Goal: Find specific page/section: Find specific page/section

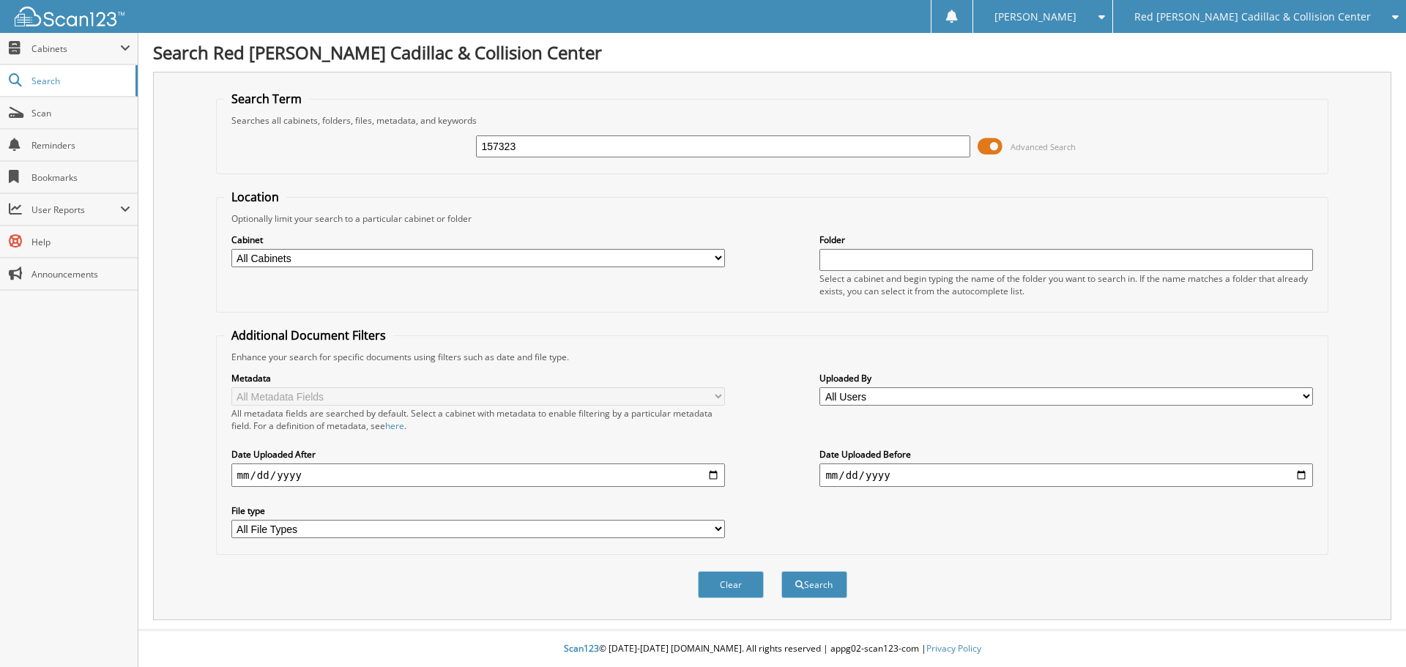
type input "157323"
click at [781, 571] on button "Search" at bounding box center [814, 584] width 66 height 27
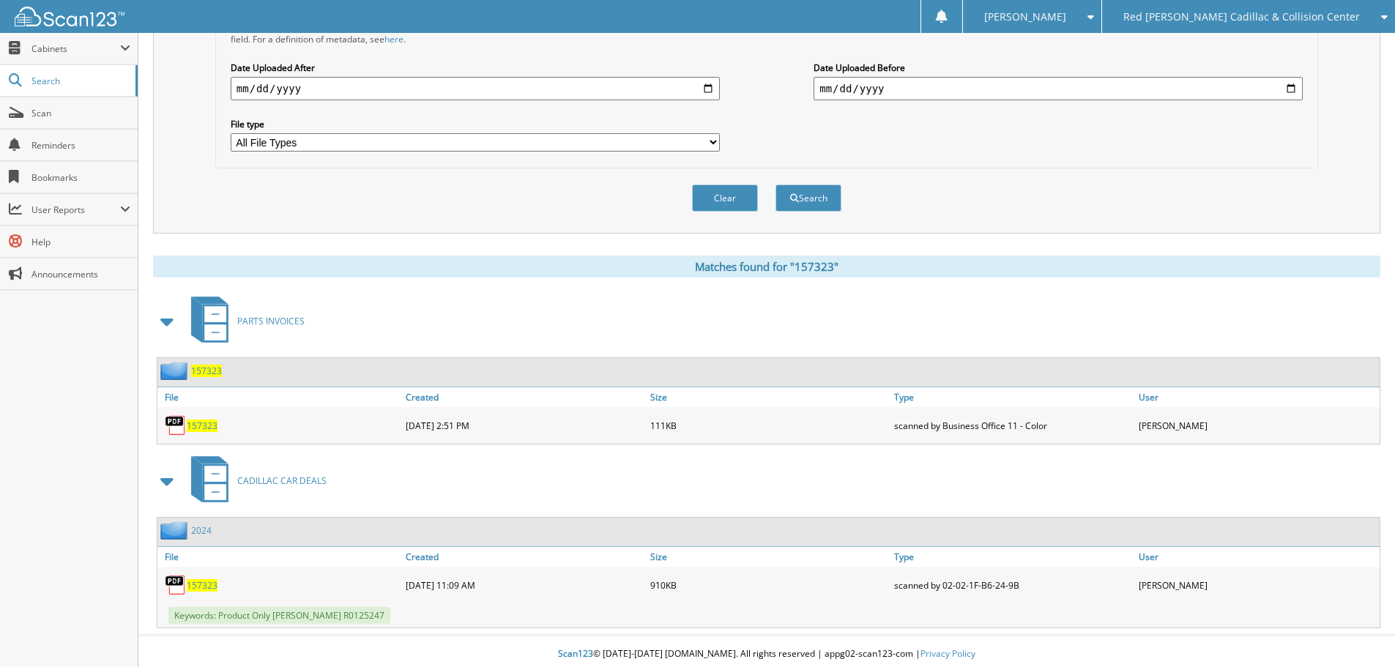
scroll to position [392, 0]
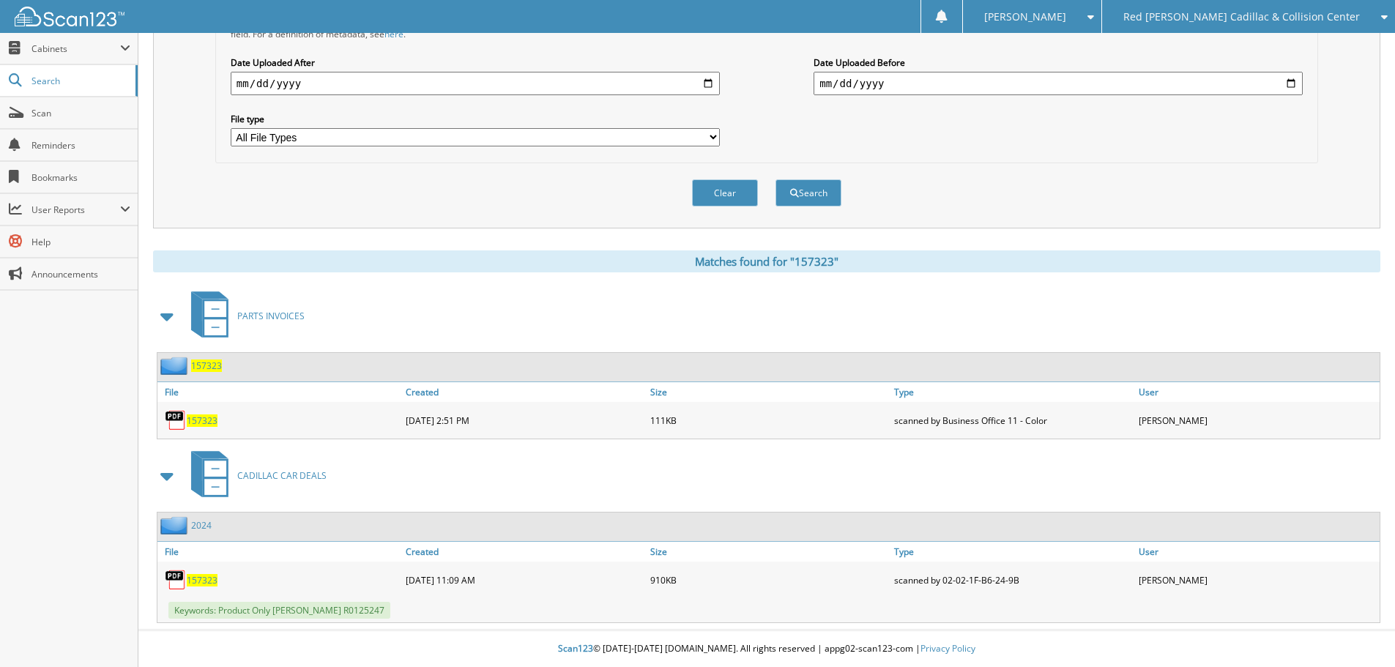
click at [194, 575] on span "157323" at bounding box center [202, 580] width 31 height 12
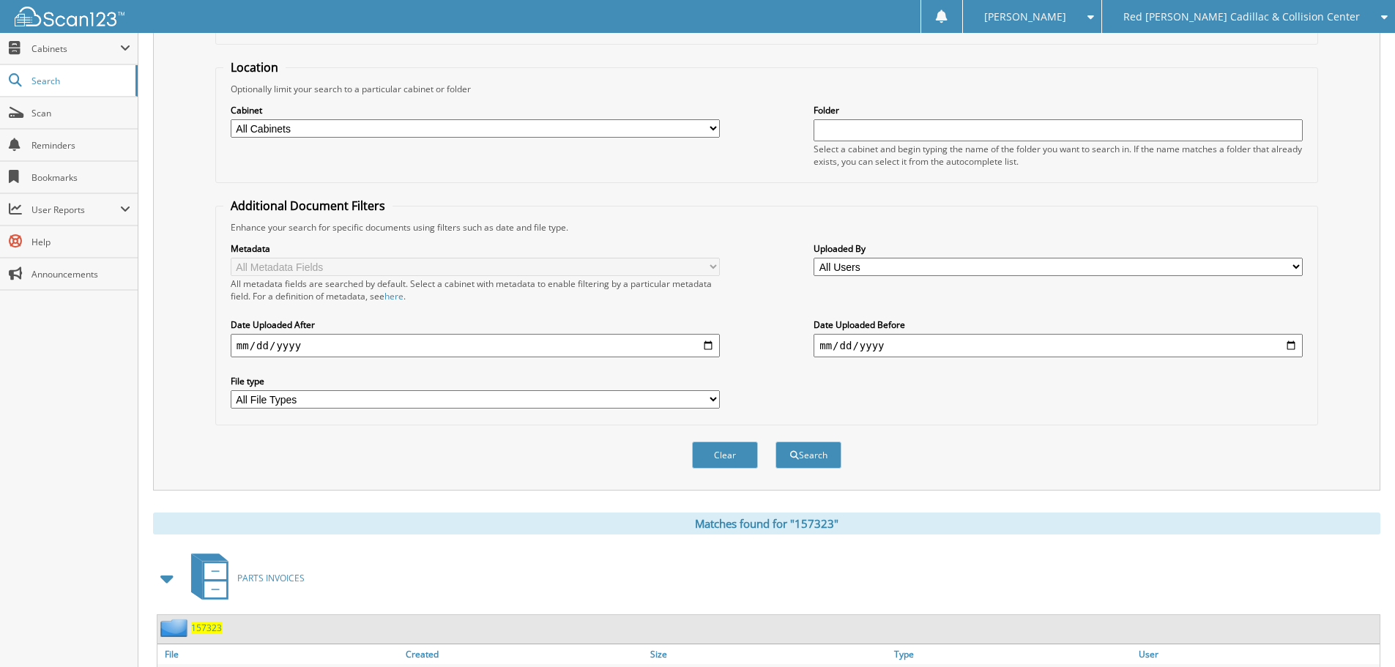
scroll to position [0, 0]
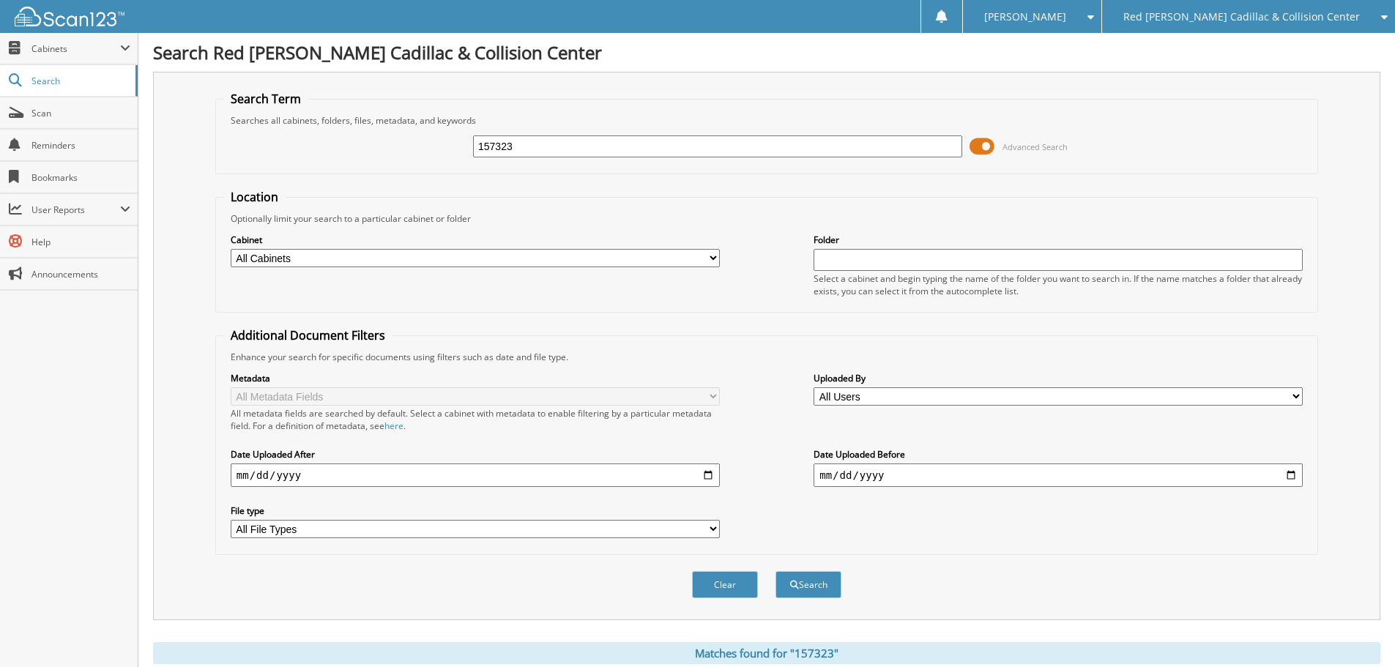
click at [605, 149] on input "157323" at bounding box center [717, 146] width 489 height 22
type input "052084"
click at [775, 571] on button "Search" at bounding box center [808, 584] width 66 height 27
click at [511, 142] on input "052084" at bounding box center [717, 146] width 489 height 22
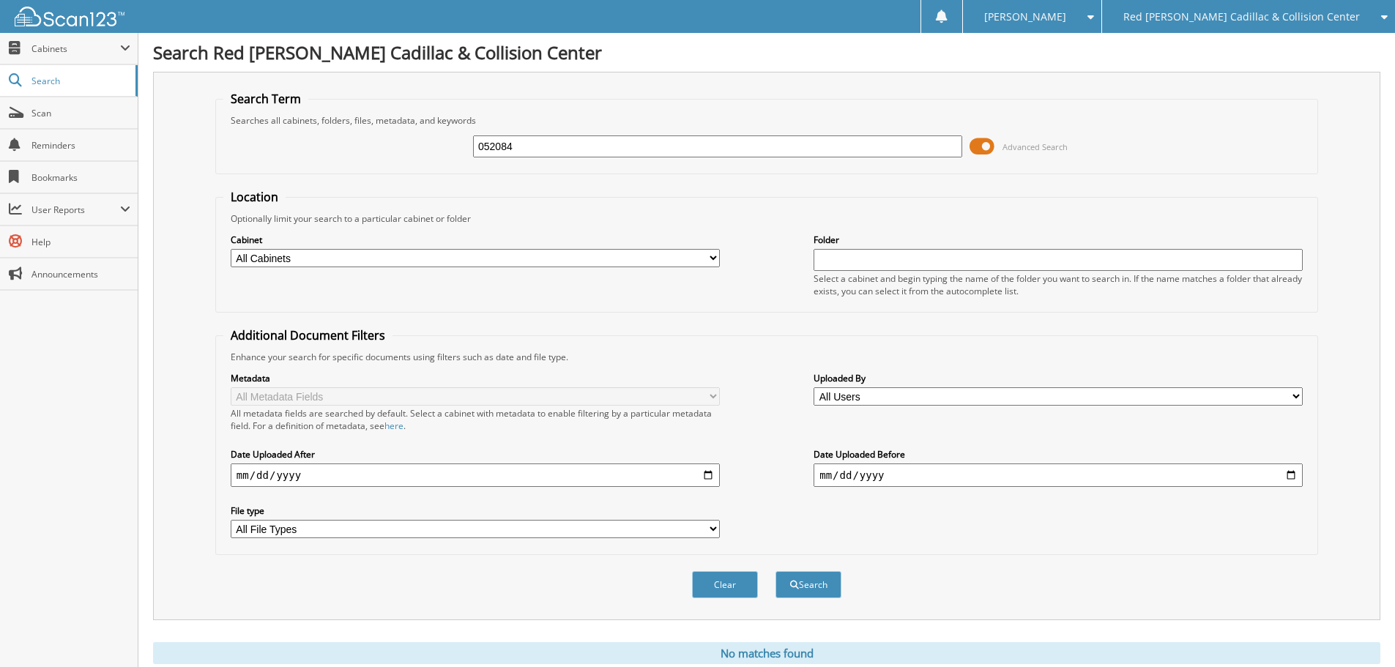
click at [511, 142] on input "052084" at bounding box center [717, 146] width 489 height 22
click at [1230, 6] on div "Red [PERSON_NAME] Cadillac & Collision Center" at bounding box center [1248, 16] width 278 height 33
click at [1249, 60] on h1 "Search Red [PERSON_NAME] Cadillac & Collision Center" at bounding box center [766, 52] width 1227 height 24
click at [1250, 50] on h1 "Search Red [PERSON_NAME] Cadillac & Collision Center" at bounding box center [766, 52] width 1227 height 24
click at [1252, 21] on span "Red [PERSON_NAME] Cadillac & Collision Center" at bounding box center [1241, 16] width 236 height 9
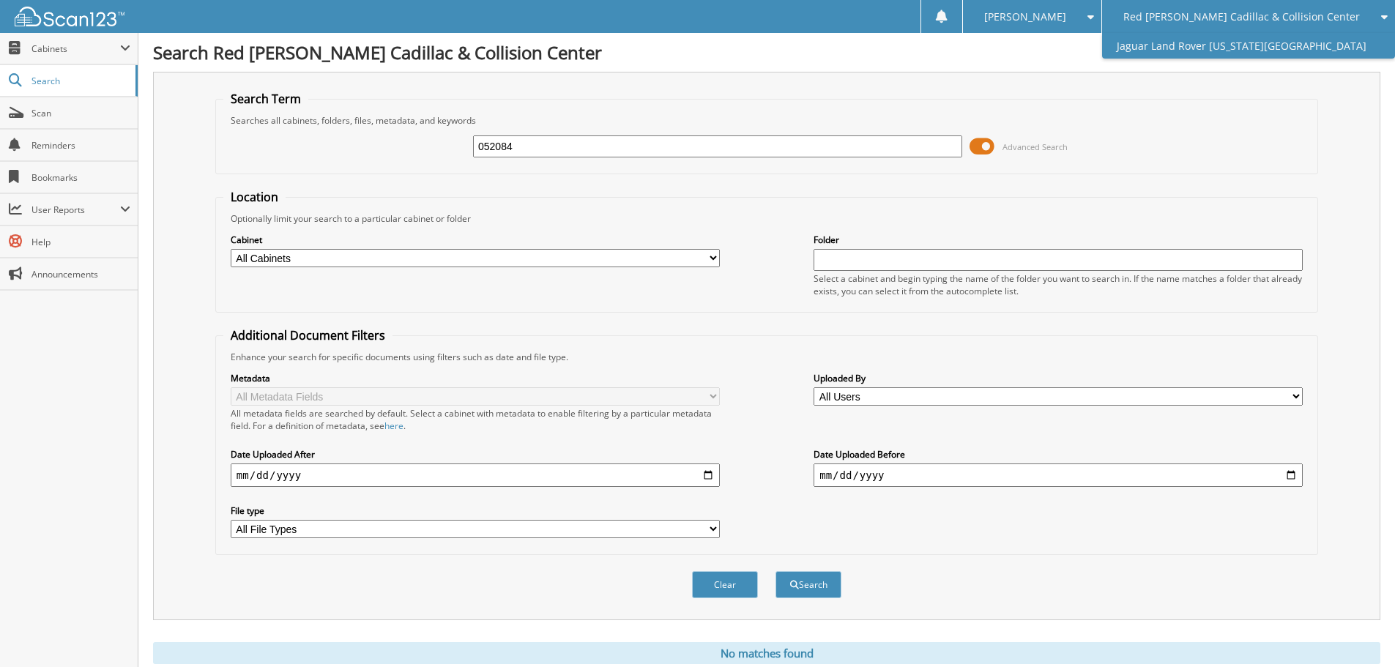
click at [1250, 53] on link "Jaguar Land Rover [US_STATE][GEOGRAPHIC_DATA]" at bounding box center [1248, 46] width 293 height 26
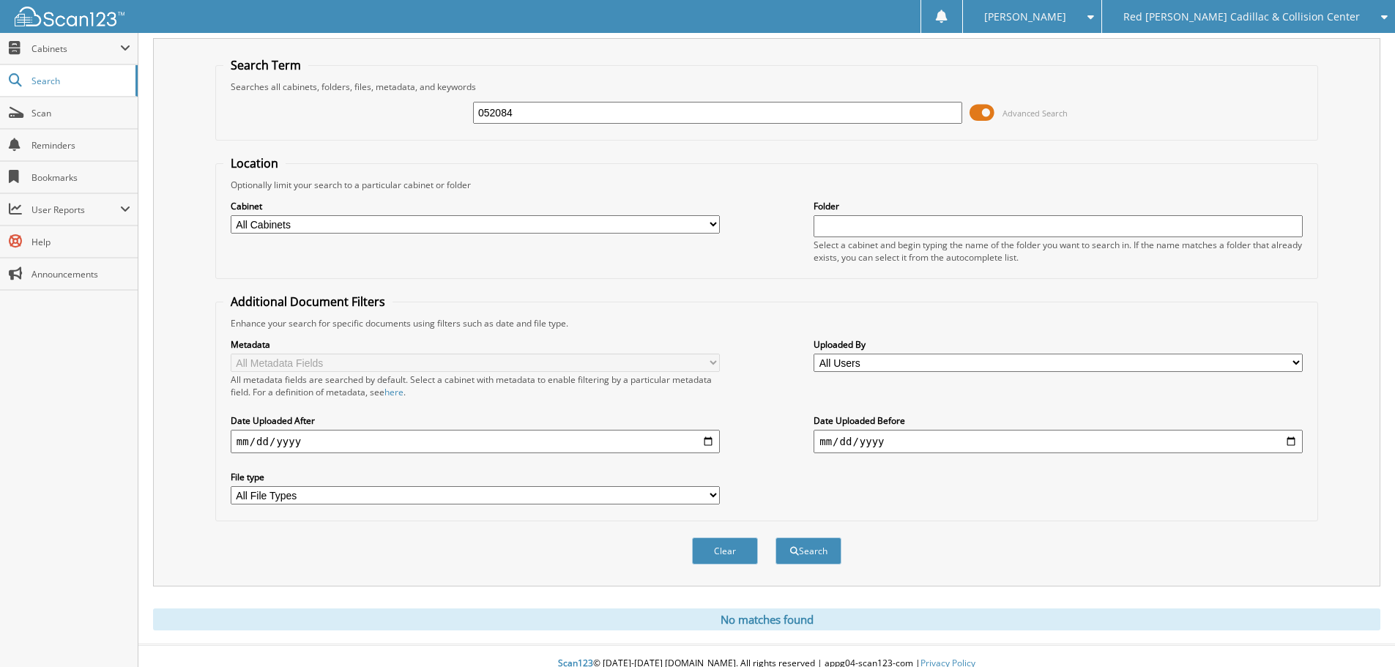
scroll to position [49, 0]
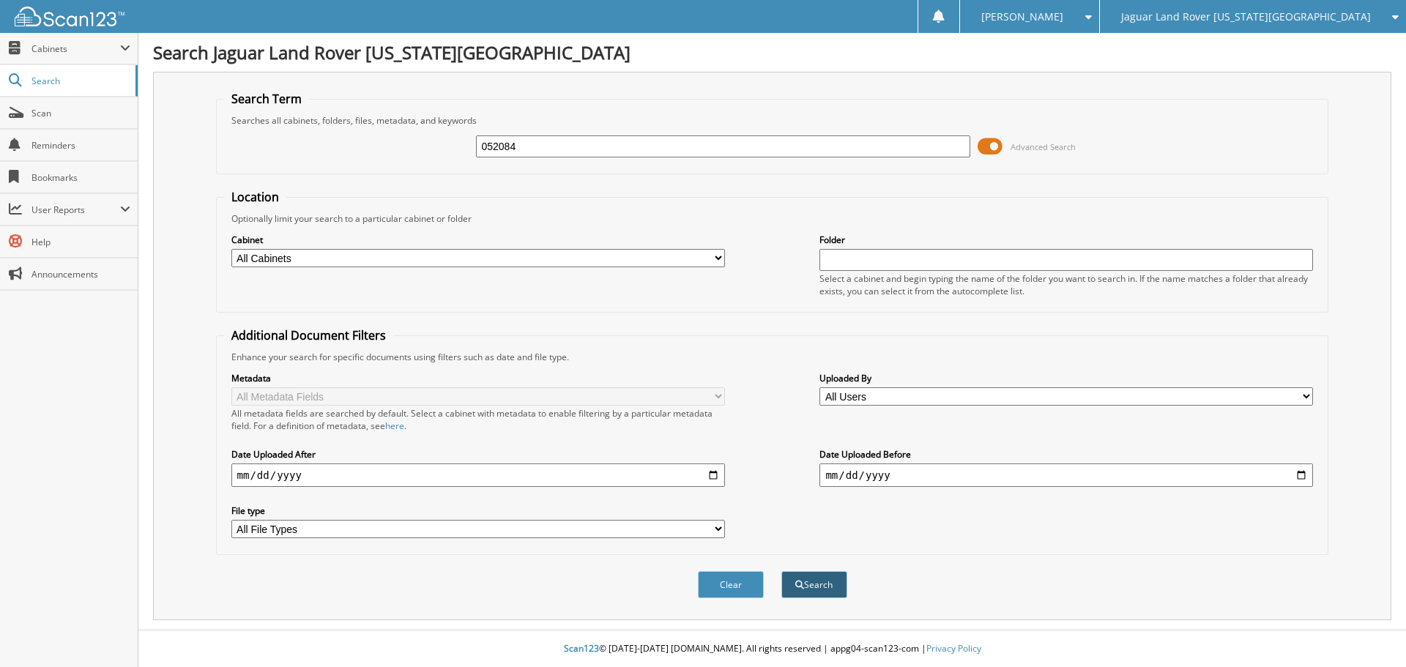
type input "052084"
click at [832, 577] on button "Search" at bounding box center [814, 584] width 66 height 27
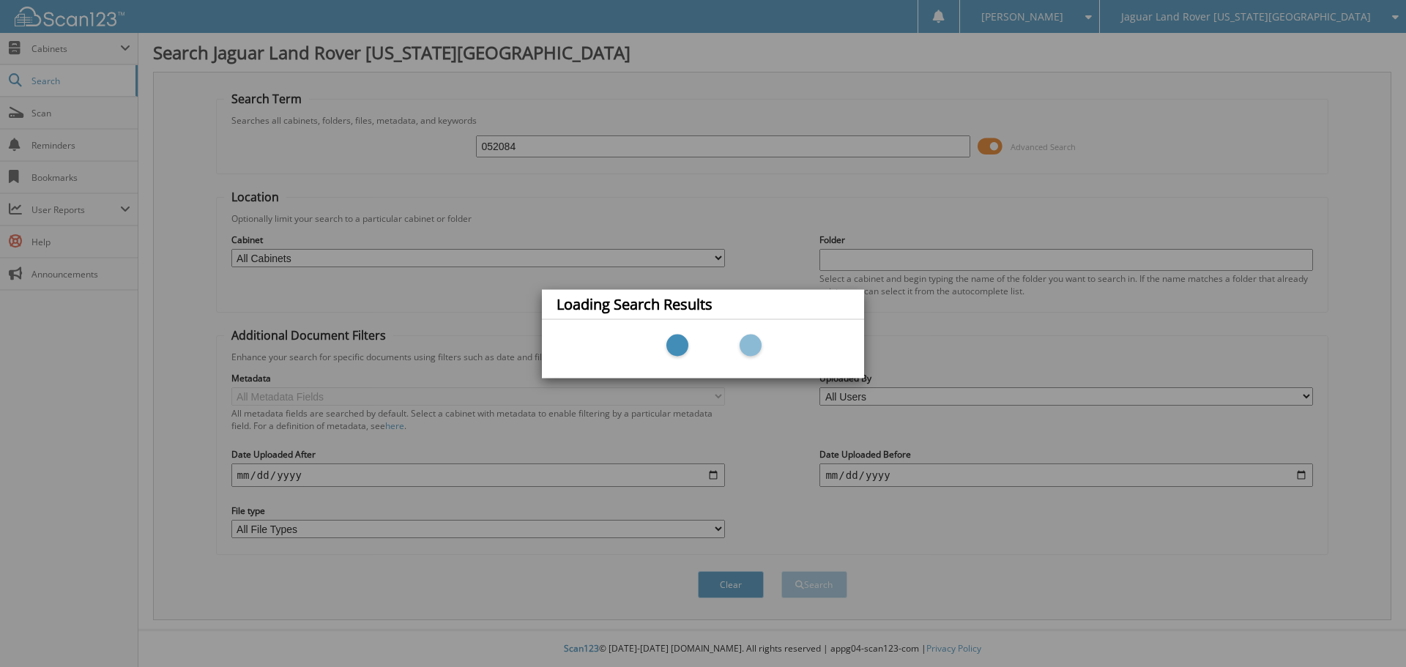
click at [173, 416] on div "Loading Search Results" at bounding box center [703, 333] width 1406 height 667
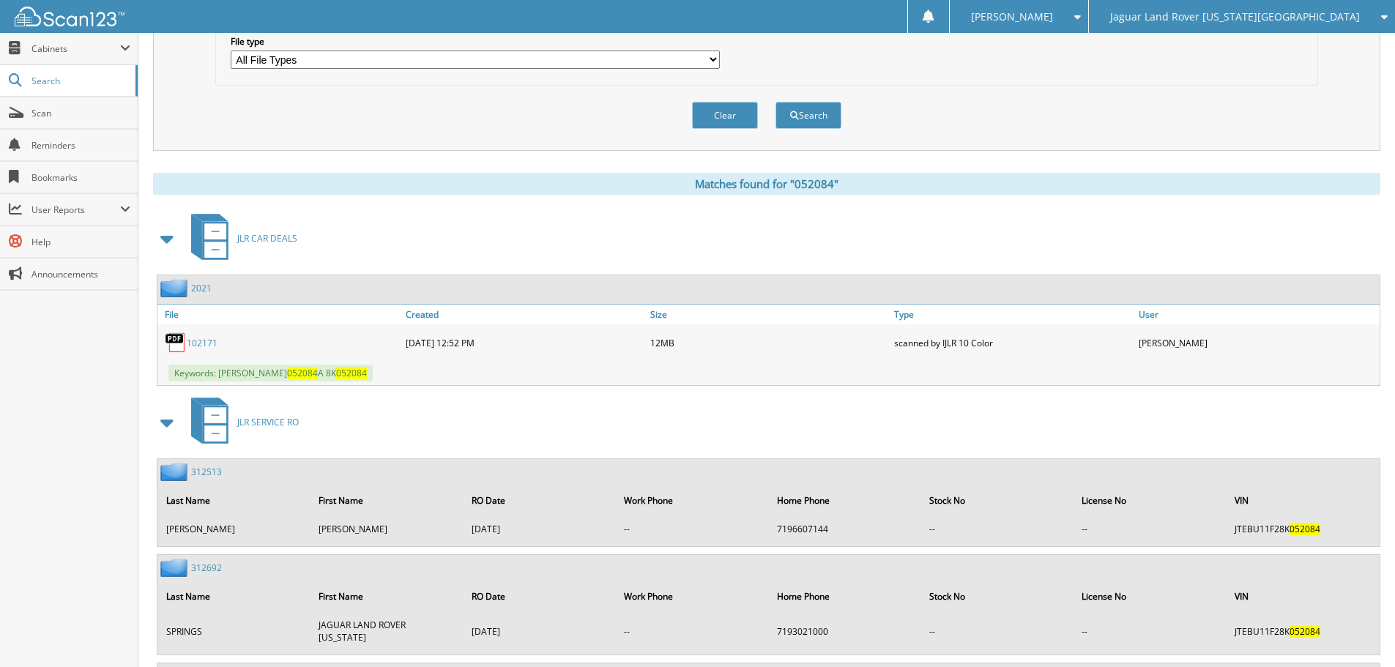
scroll to position [586, 0]
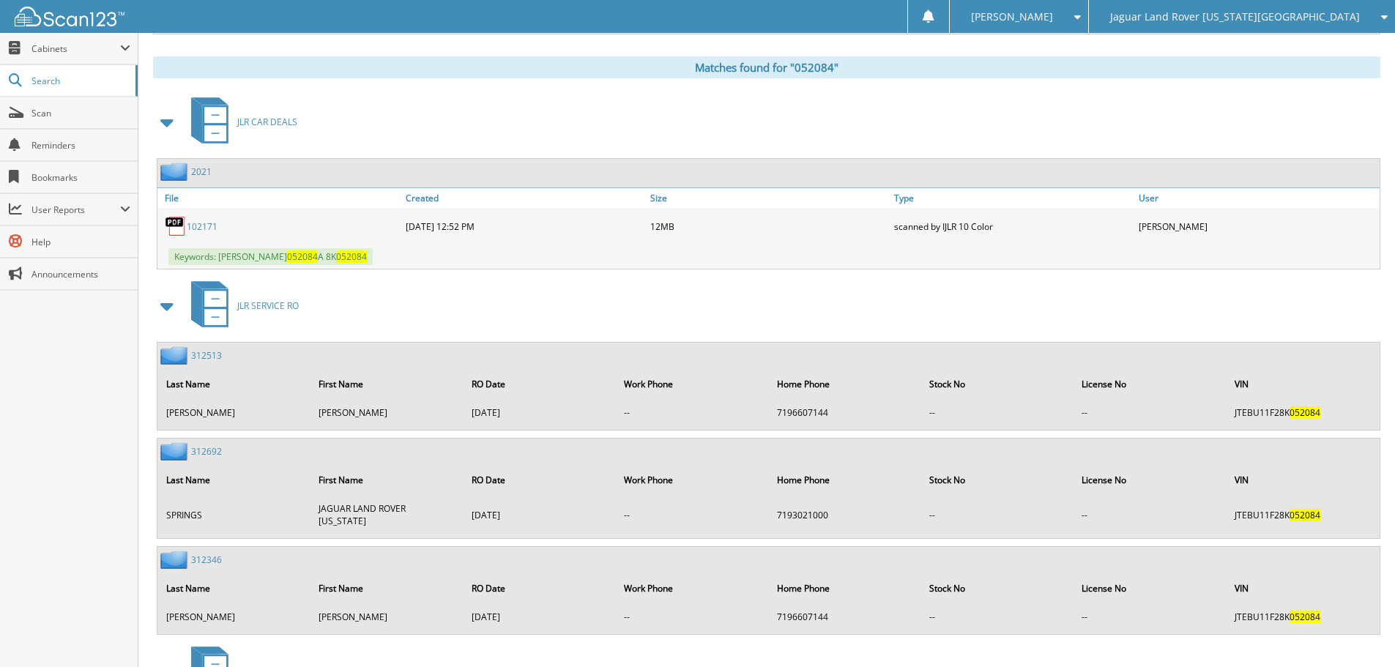
click at [221, 226] on div "102171" at bounding box center [279, 226] width 245 height 29
click at [201, 226] on link "102171" at bounding box center [202, 226] width 31 height 12
click at [763, 189] on link "Size" at bounding box center [768, 198] width 245 height 20
click at [799, 141] on div "JLR CAR DEALS" at bounding box center [766, 122] width 1227 height 58
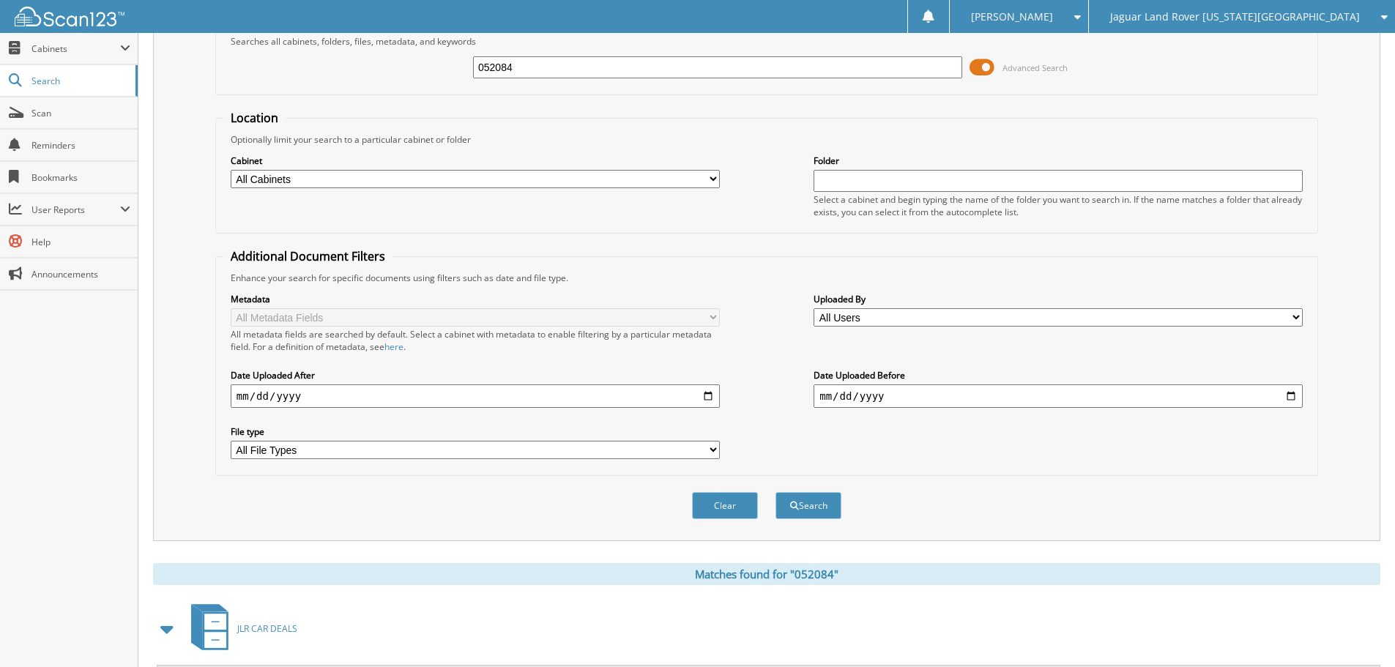
scroll to position [0, 0]
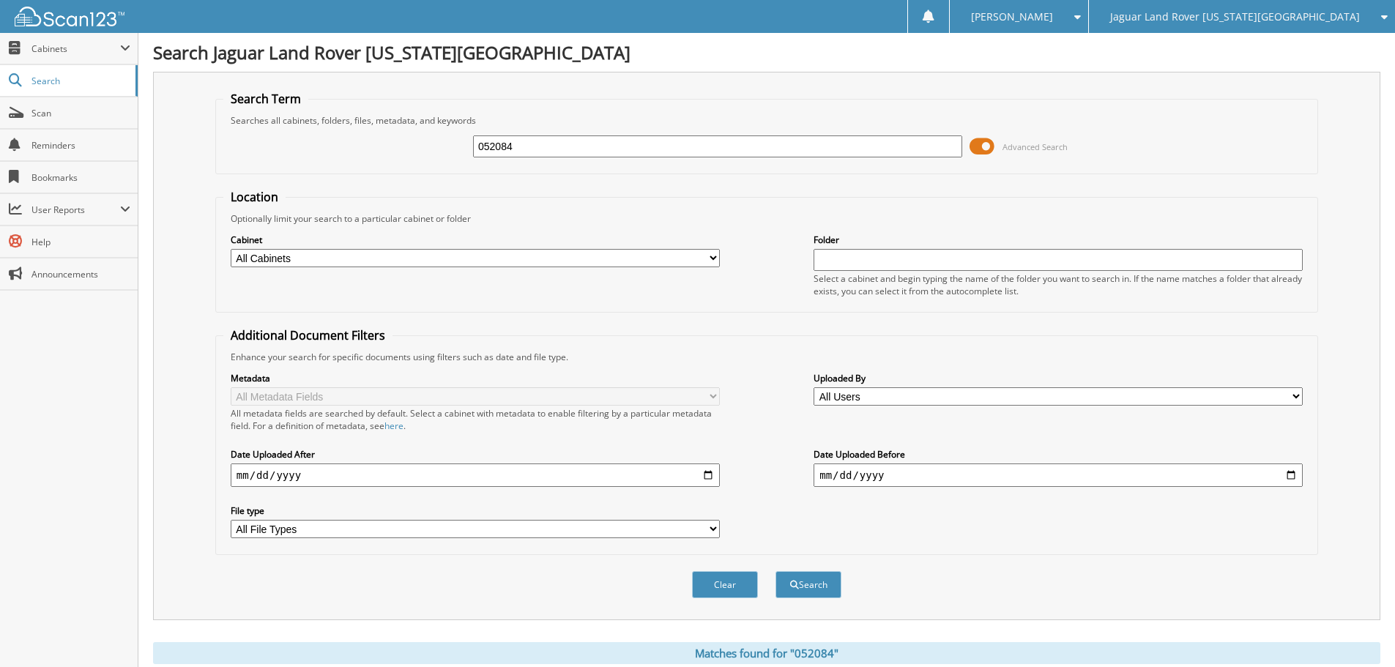
click at [1210, 19] on span "Jaguar Land Rover [US_STATE][GEOGRAPHIC_DATA]" at bounding box center [1235, 16] width 250 height 9
click at [1213, 38] on link "Red [PERSON_NAME] Cadillac & Collision Center" at bounding box center [1242, 46] width 306 height 26
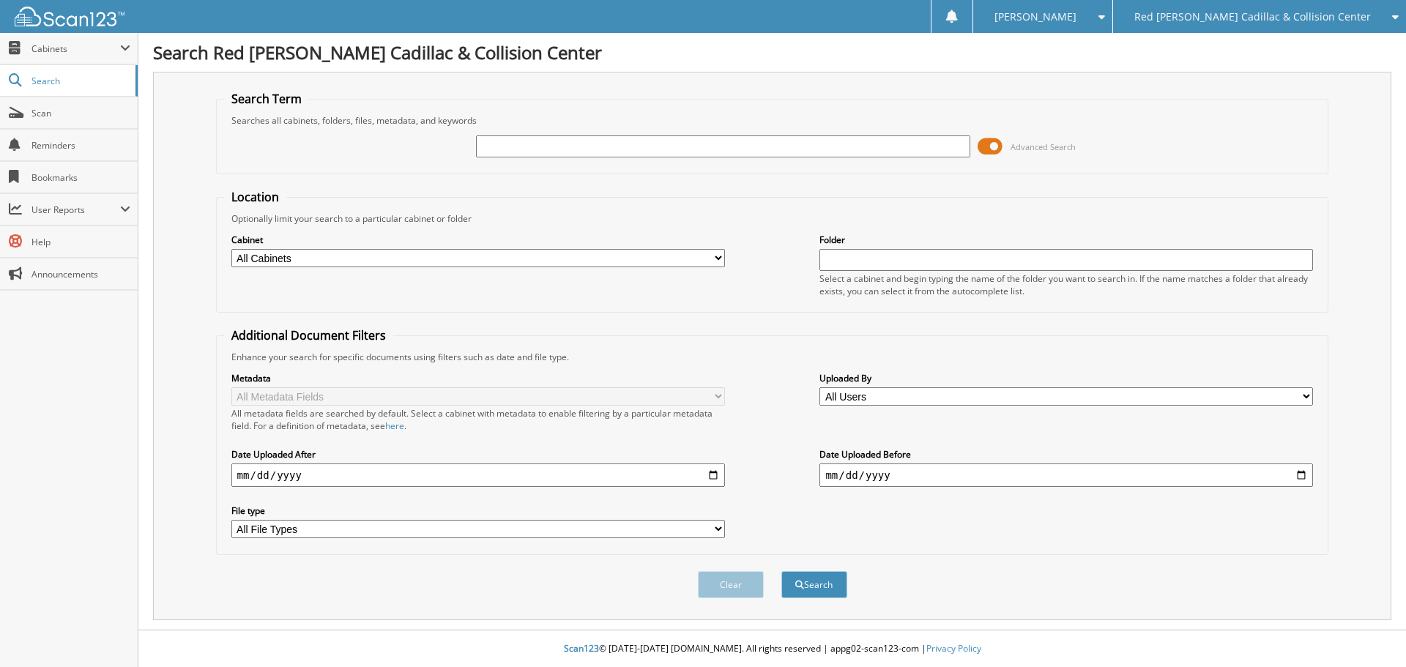
click at [654, 150] on input "text" at bounding box center [722, 146] width 493 height 22
type input "107513"
click at [781, 571] on button "Search" at bounding box center [814, 584] width 66 height 27
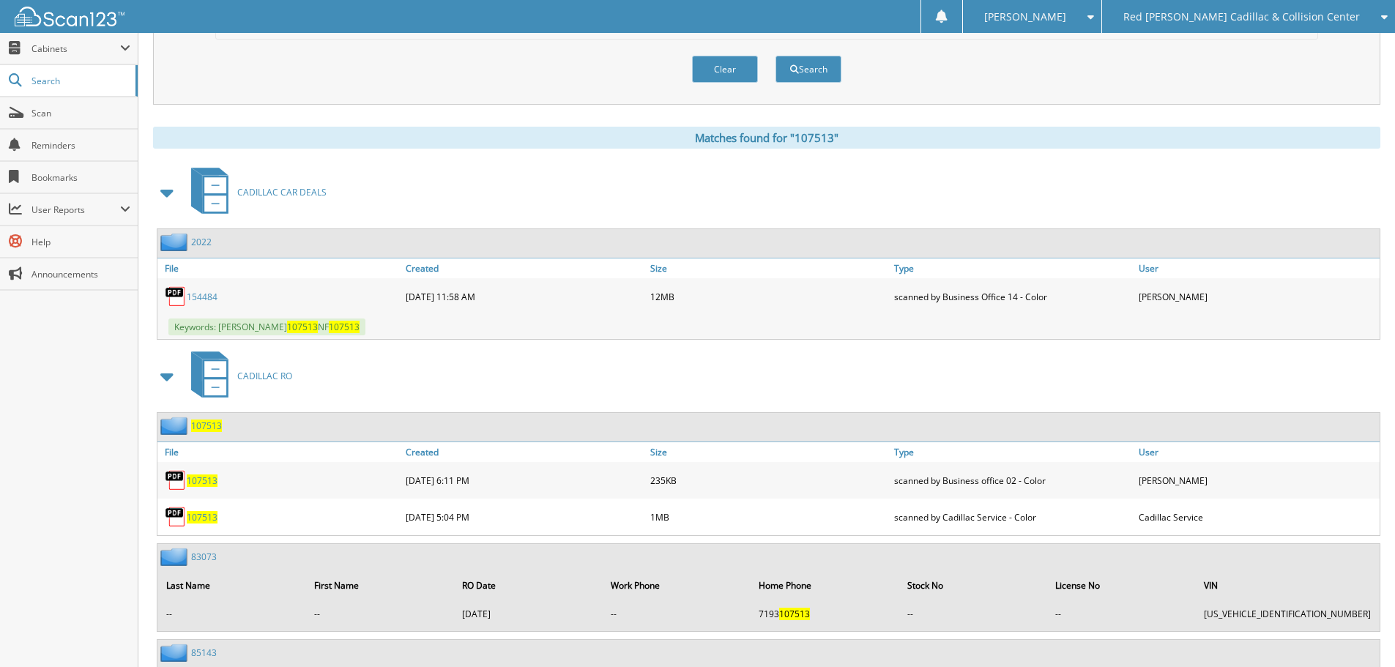
scroll to position [586, 0]
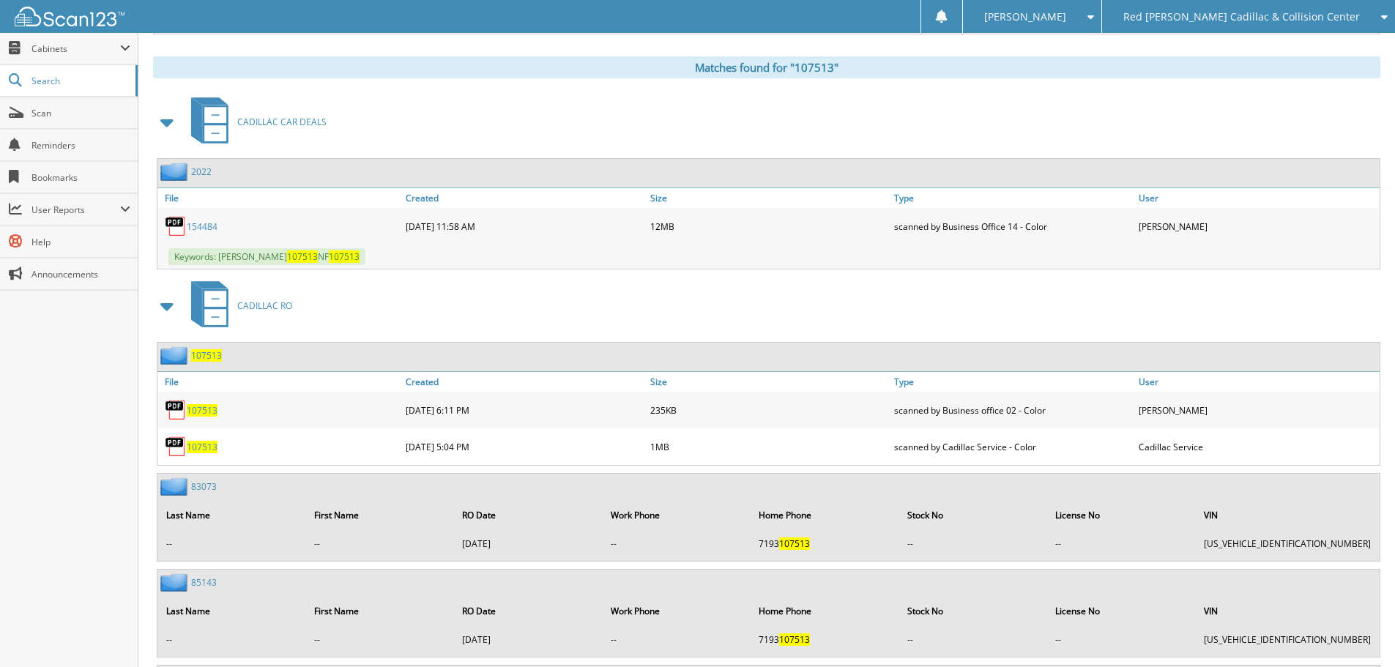
click at [204, 223] on link "154484" at bounding box center [202, 226] width 31 height 12
click at [1193, 12] on span "Red [PERSON_NAME] Cadillac & Collision Center" at bounding box center [1241, 16] width 236 height 9
click at [1212, 42] on link "Jaguar Land Rover [US_STATE][GEOGRAPHIC_DATA]" at bounding box center [1248, 46] width 293 height 26
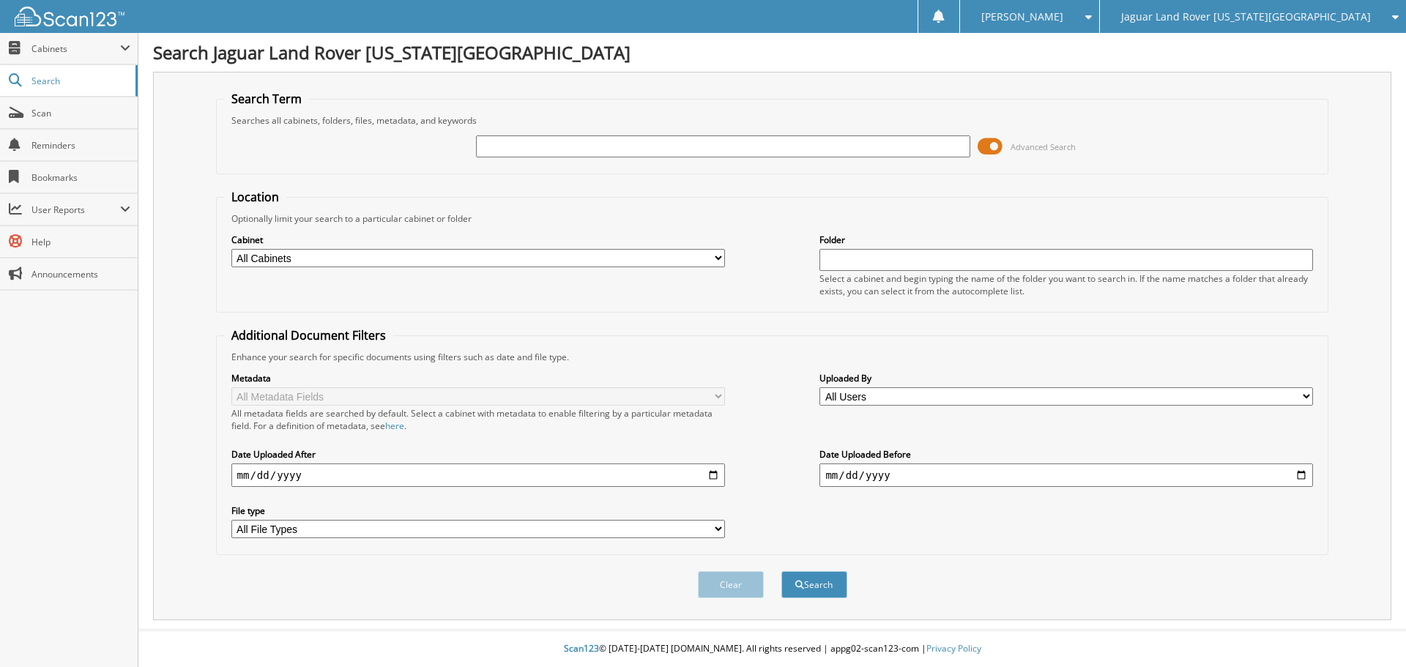
click at [622, 151] on input "text" at bounding box center [722, 146] width 493 height 22
type input "706865"
click at [781, 571] on button "Search" at bounding box center [814, 584] width 66 height 27
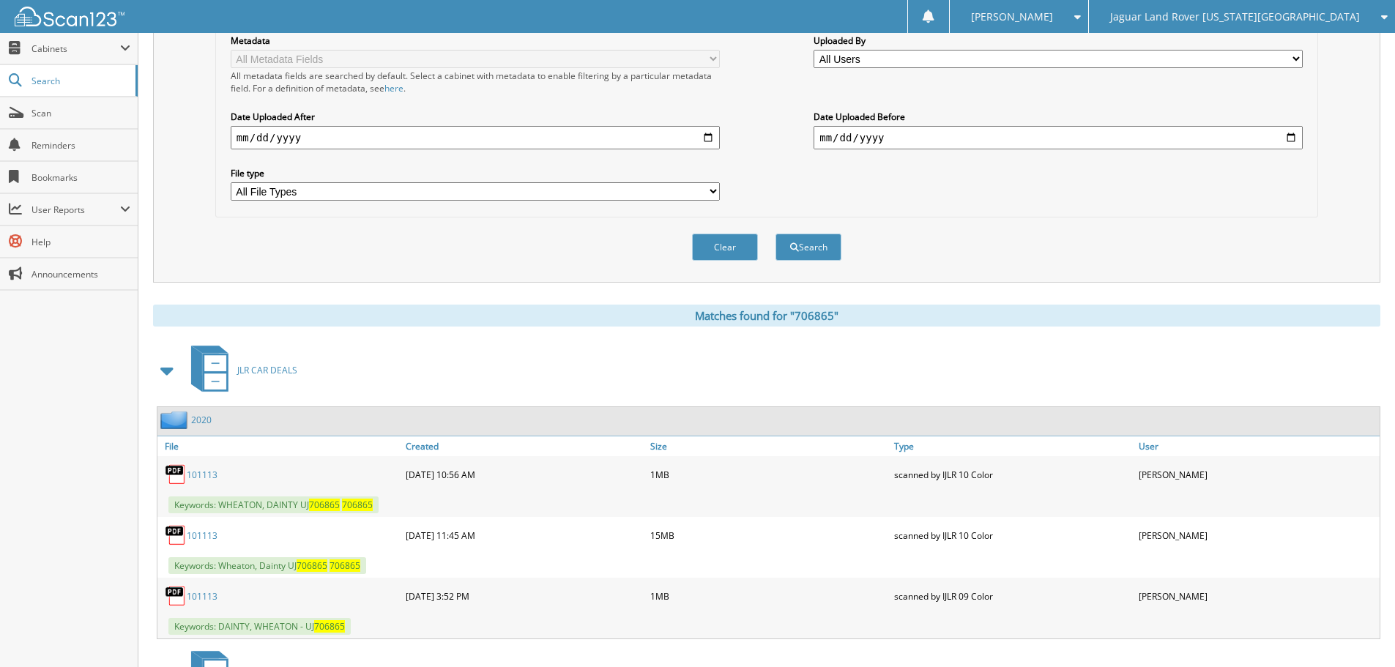
scroll to position [513, 0]
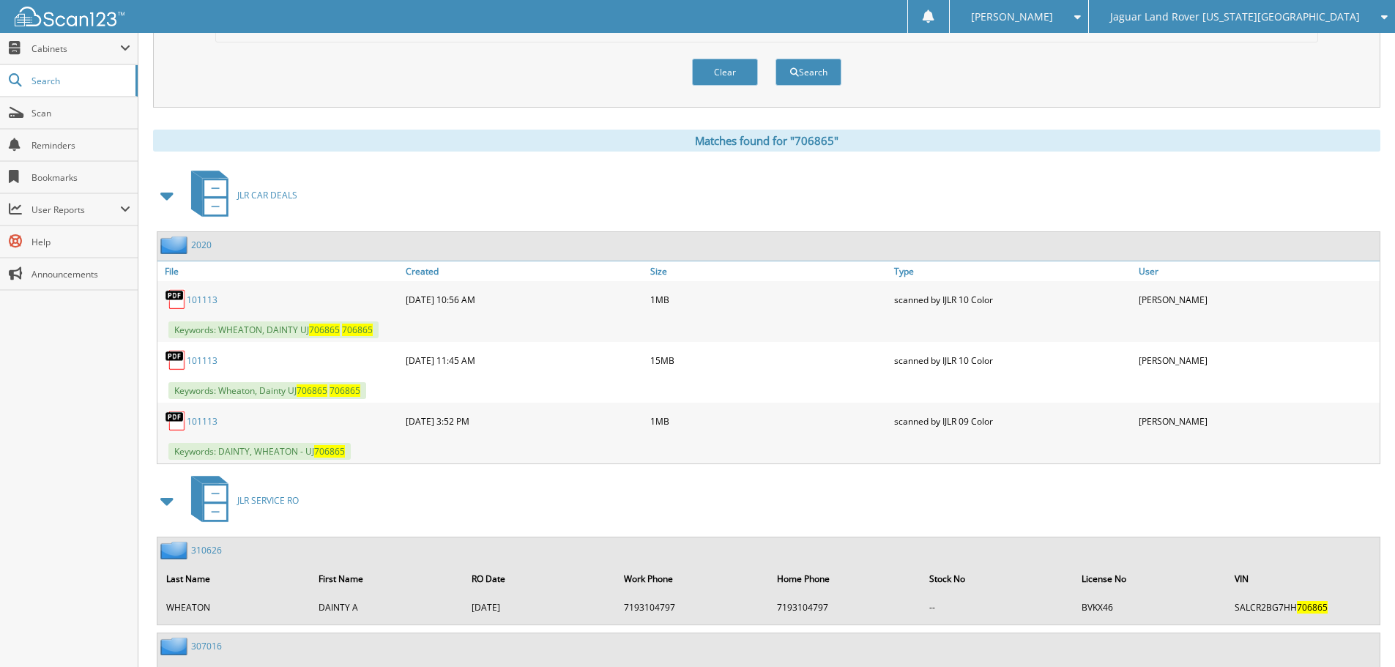
click at [199, 359] on link "101113" at bounding box center [202, 360] width 31 height 12
click at [197, 362] on link "101113" at bounding box center [202, 360] width 31 height 12
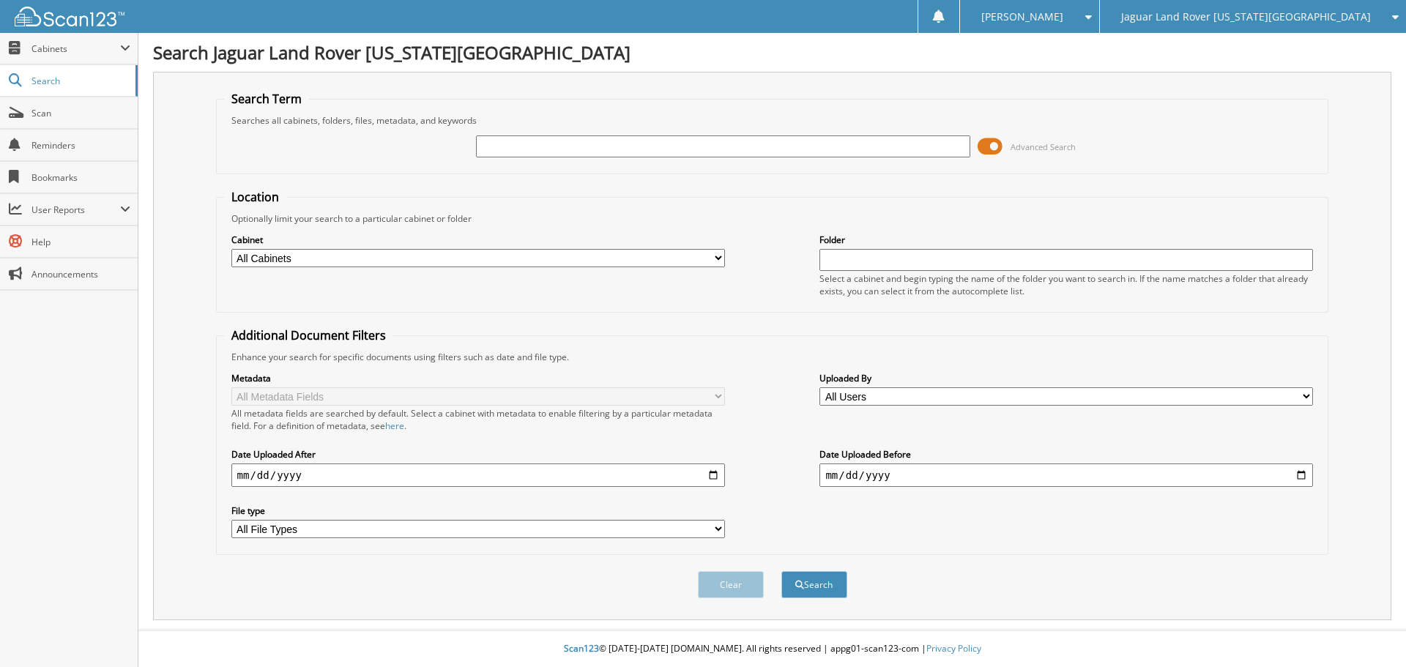
click at [1286, 12] on span "Jaguar Land Rover [US_STATE][GEOGRAPHIC_DATA]" at bounding box center [1246, 16] width 250 height 9
click at [1264, 56] on link "Red [PERSON_NAME] Cadillac & Collision Center" at bounding box center [1253, 46] width 306 height 26
type input "J10342"
click at [781, 571] on button "Search" at bounding box center [814, 584] width 66 height 27
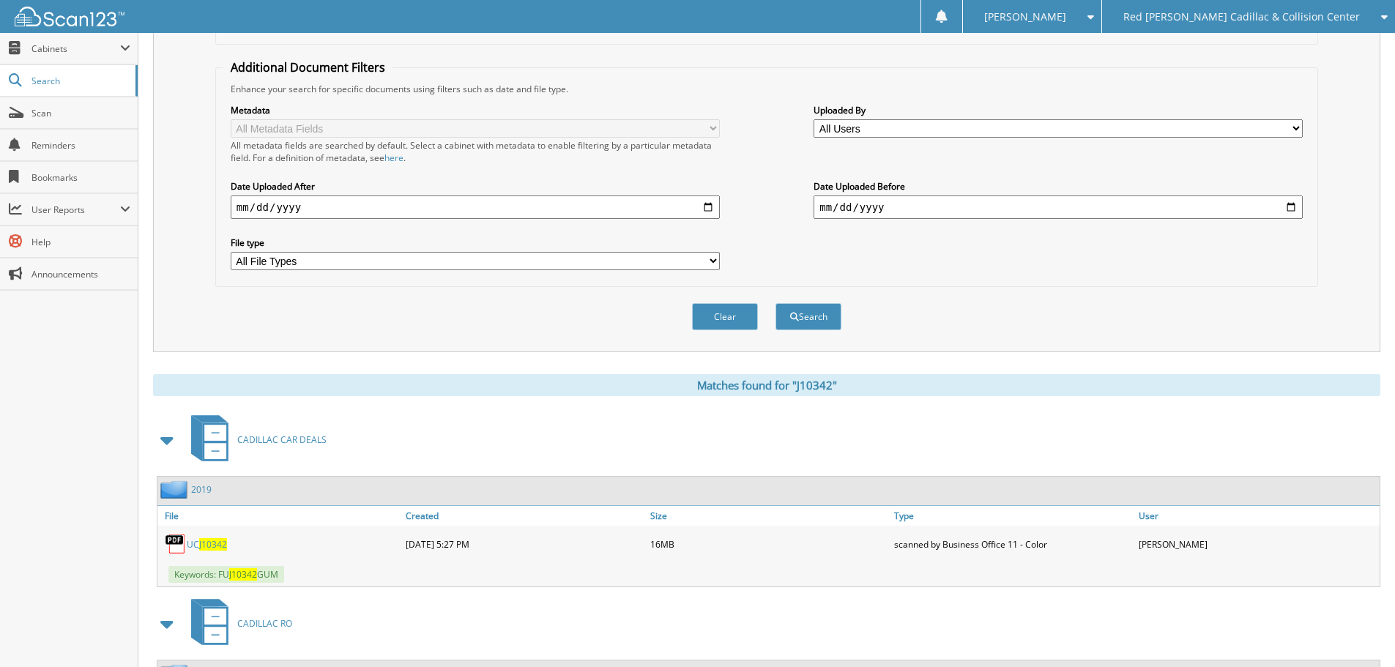
scroll to position [293, 0]
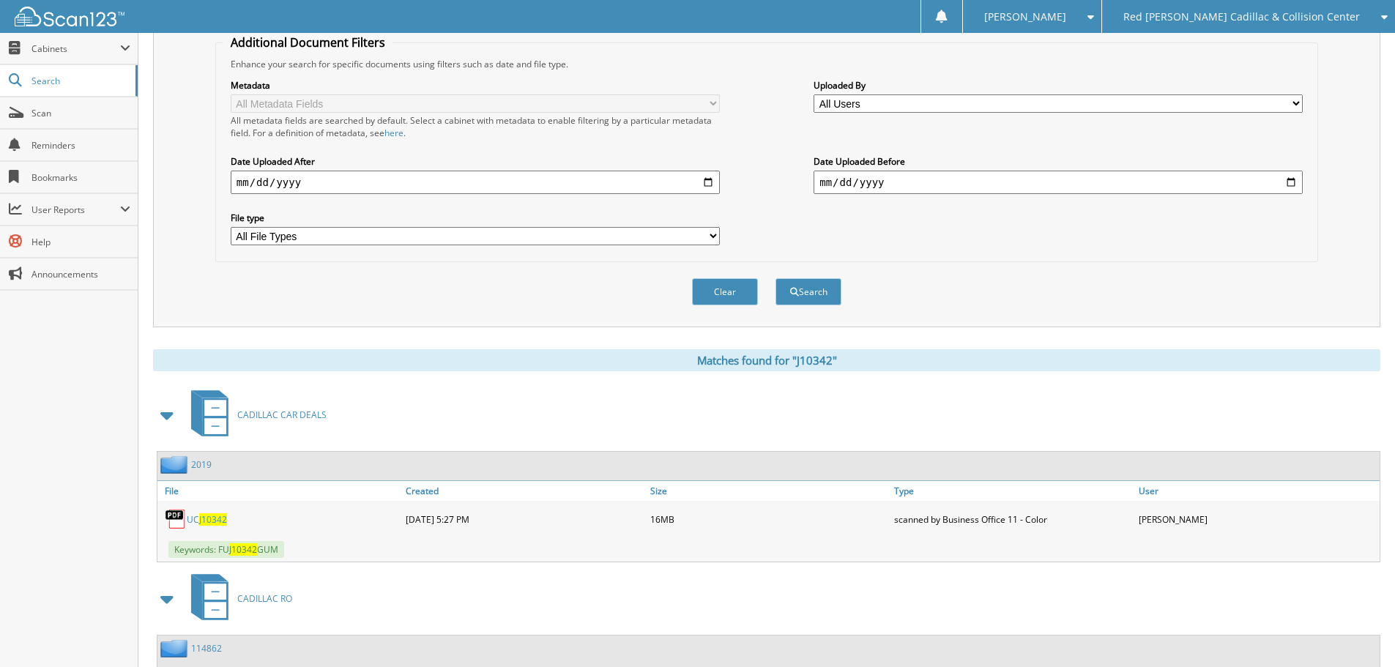
click at [204, 519] on span "J10342" at bounding box center [213, 519] width 28 height 12
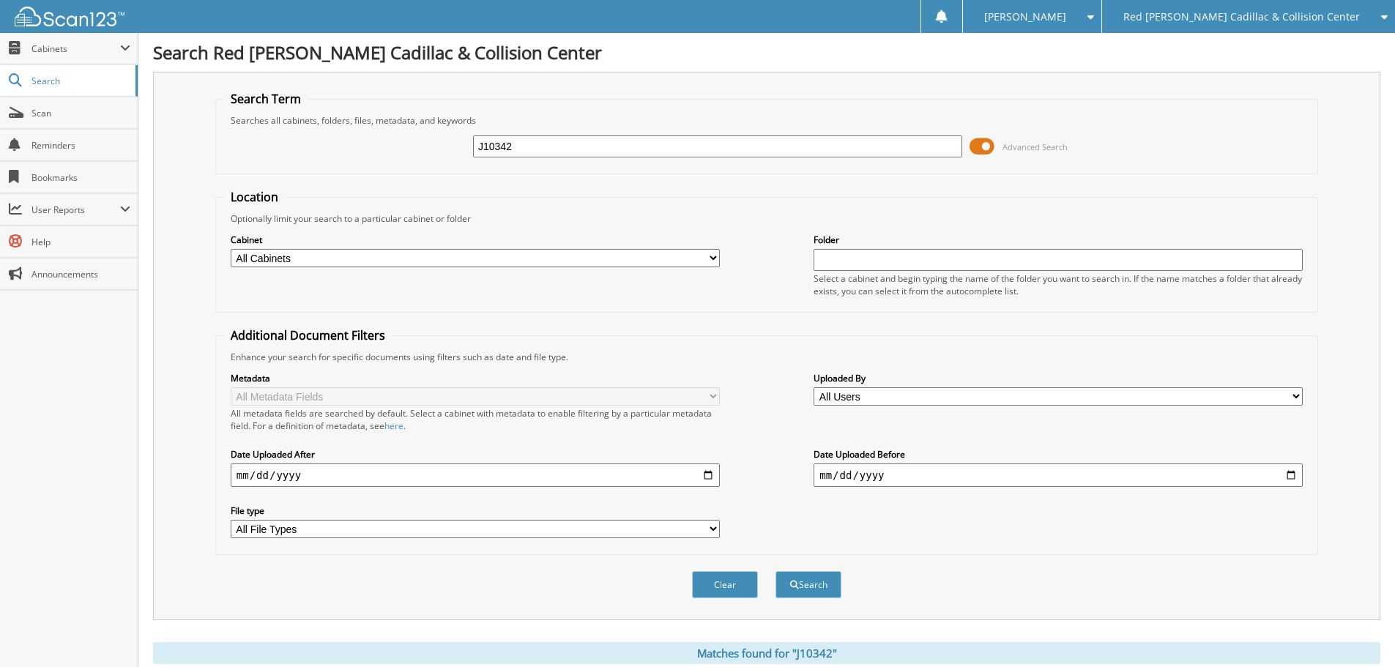
click at [744, 295] on div "Cabinet All Cabinets CADILLAC CAR DEALS CADILLAC PARTS STMTS CADILLAC RO CADILL…" at bounding box center [766, 265] width 1087 height 80
